Goal: Task Accomplishment & Management: Manage account settings

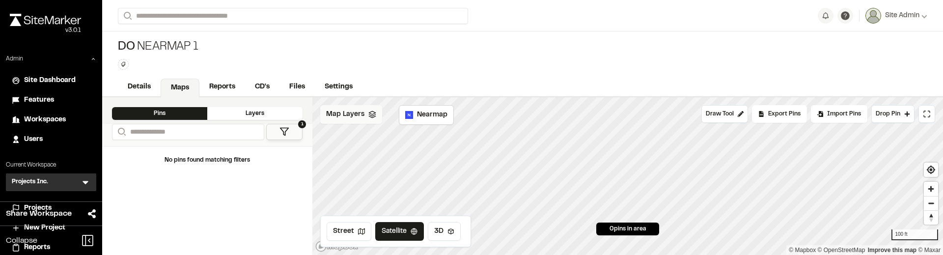
click at [362, 120] on div "Map Layers" at bounding box center [351, 114] width 62 height 19
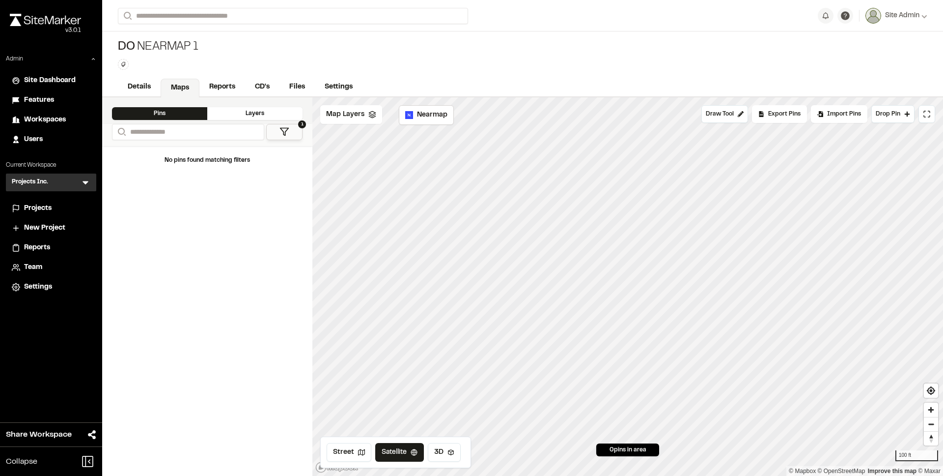
click at [658, 73] on div "DO Nearmap 1 Type Enter or comma to add tag." at bounding box center [522, 54] width 841 height 46
click at [362, 117] on span "Map Layers" at bounding box center [345, 114] width 38 height 11
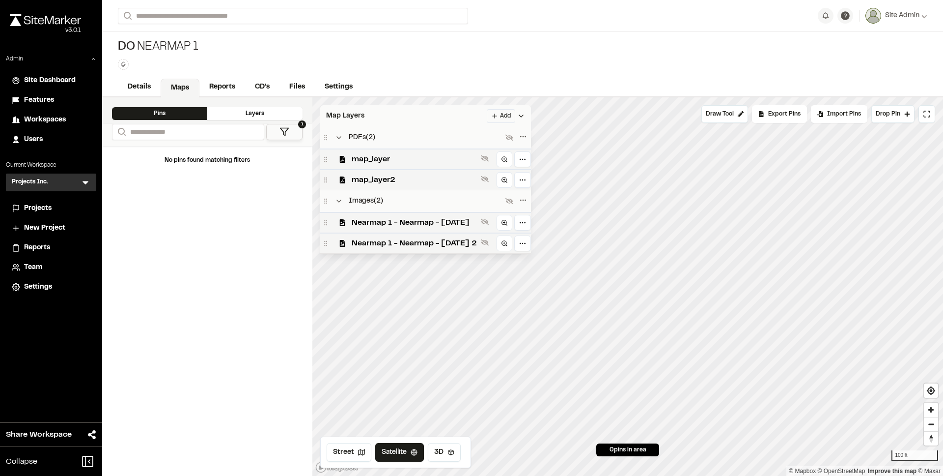
click at [362, 117] on span "Map Layers" at bounding box center [345, 116] width 38 height 11
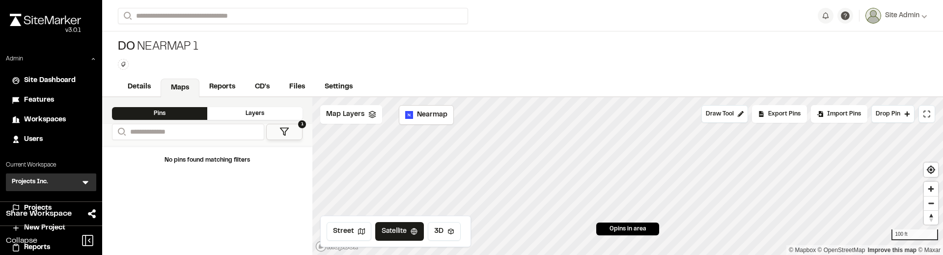
click at [256, 209] on div "No pins found matching filters" at bounding box center [207, 200] width 210 height 109
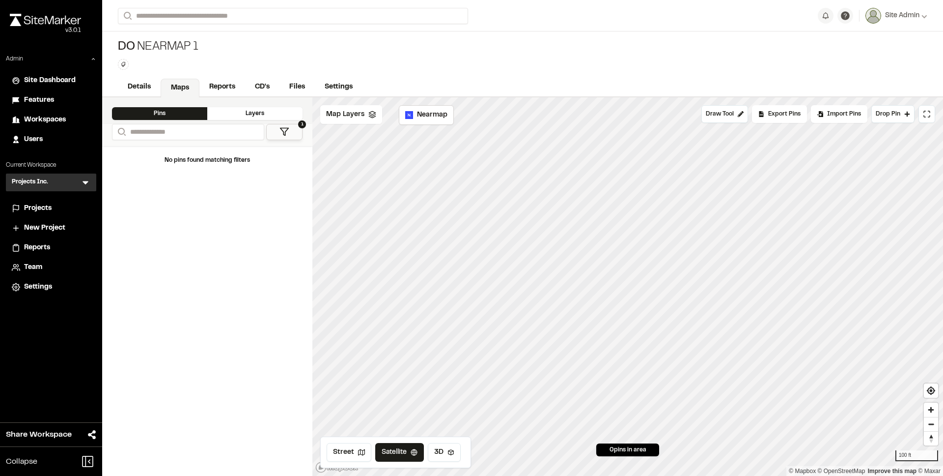
click at [168, 254] on div "No pins found matching filters" at bounding box center [207, 311] width 210 height 330
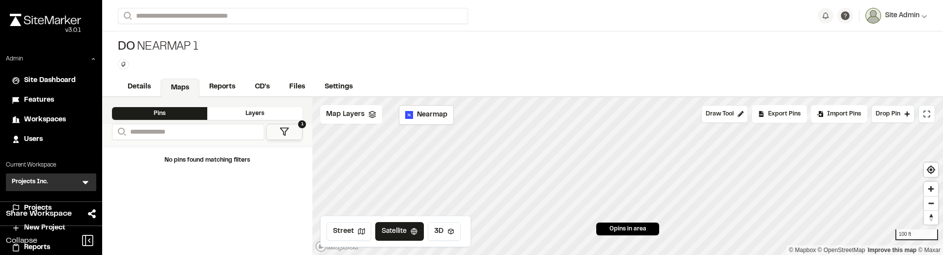
click at [896, 19] on span "Site Admin" at bounding box center [902, 15] width 34 height 11
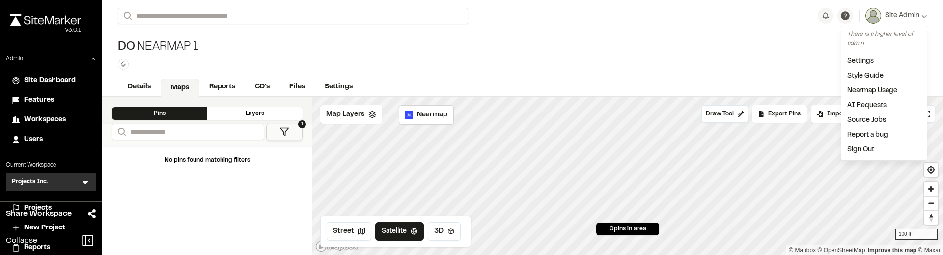
click at [870, 57] on link "Settings" at bounding box center [883, 61] width 85 height 15
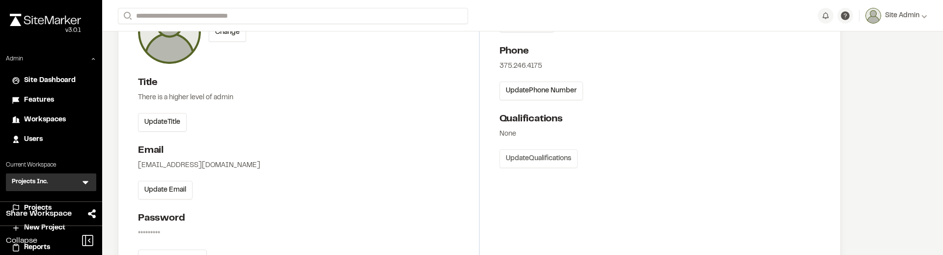
scroll to position [112, 0]
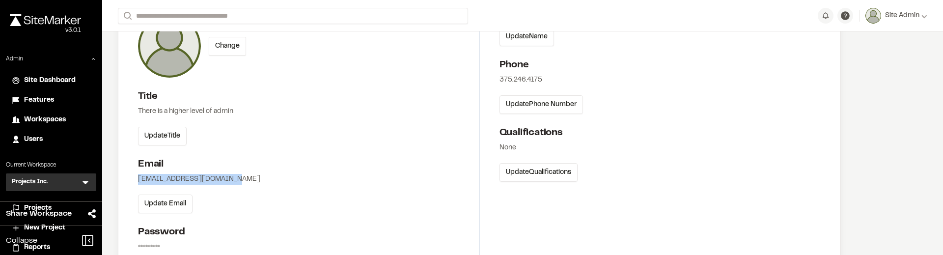
drag, startPoint x: 209, startPoint y: 183, endPoint x: 129, endPoint y: 180, distance: 79.7
click at [129, 180] on div "Profile Photo Change Title There is a higher level of admin Update Title Email …" at bounding box center [479, 136] width 723 height 331
copy div "[EMAIL_ADDRESS][DOMAIN_NAME]"
